Goal: Find specific page/section

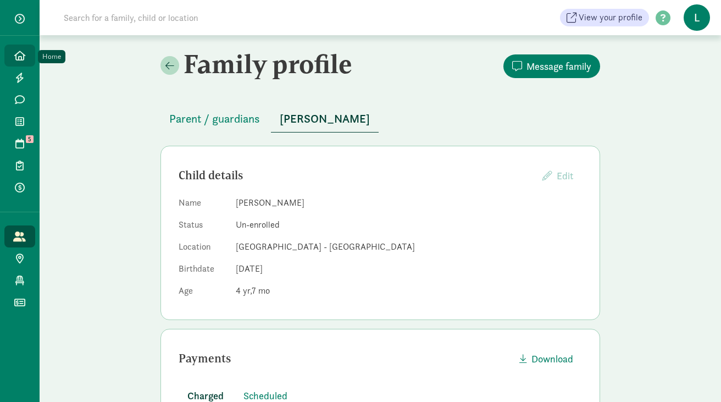
click at [20, 54] on icon at bounding box center [19, 56] width 11 height 10
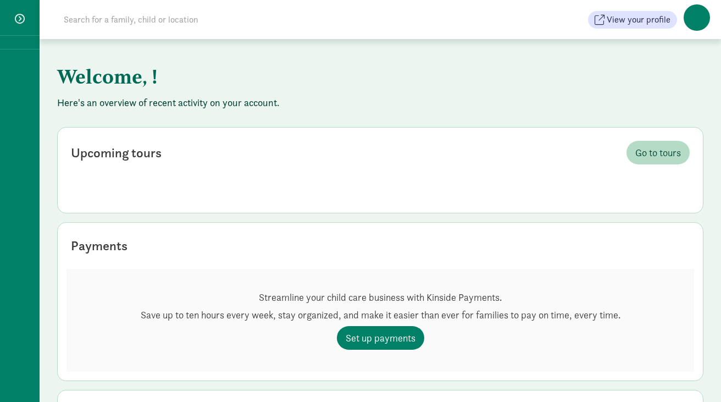
click at [118, 21] on input at bounding box center [211, 20] width 308 height 22
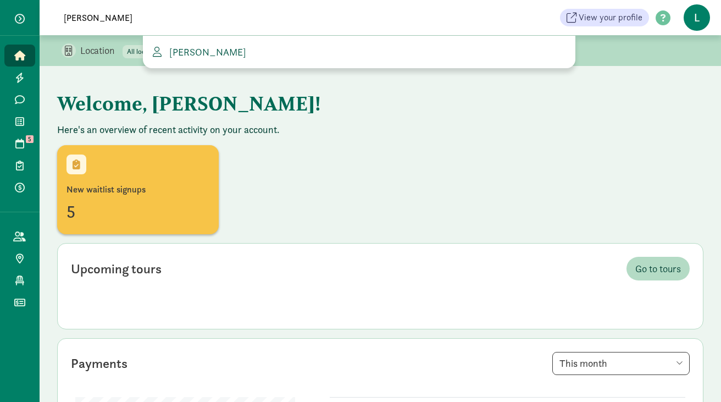
type input "[PERSON_NAME]"
click at [189, 53] on span "[PERSON_NAME]" at bounding box center [205, 52] width 81 height 13
